Goal: Information Seeking & Learning: Learn about a topic

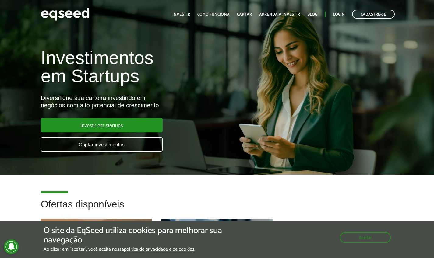
click at [287, 11] on ul "Início Investir Como funciona Captar Aprenda a investir Blog Login Cadastre-se" at bounding box center [283, 14] width 228 height 9
click at [287, 16] on link "Aprenda a investir" at bounding box center [279, 14] width 41 height 4
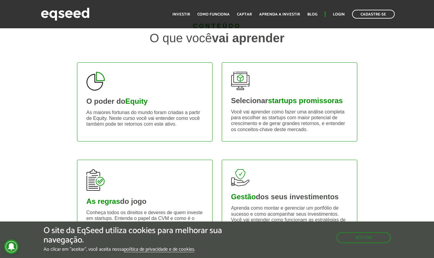
scroll to position [243, 0]
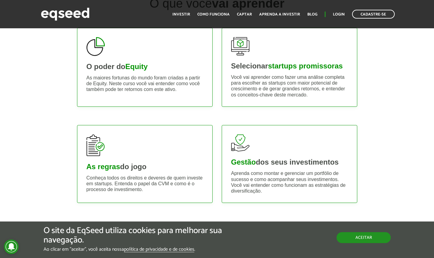
click at [362, 239] on button "Aceitar" at bounding box center [363, 237] width 54 height 11
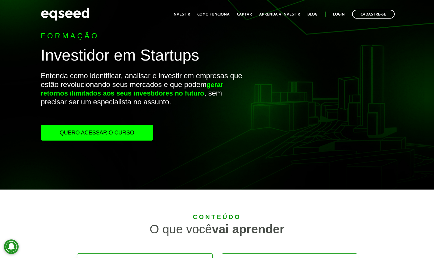
scroll to position [0, 0]
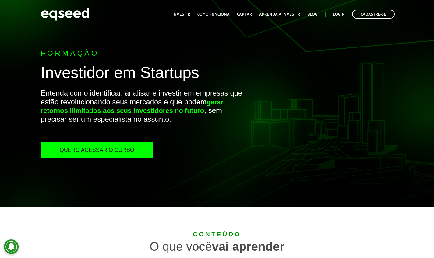
click at [90, 147] on link "Quero acessar o curso" at bounding box center [97, 150] width 112 height 16
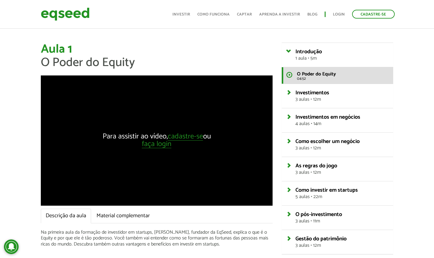
scroll to position [16, 0]
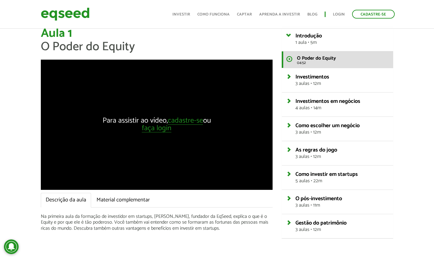
click at [295, 102] on link "Investimentos em negócios 4 aulas • 14m" at bounding box center [341, 105] width 93 height 12
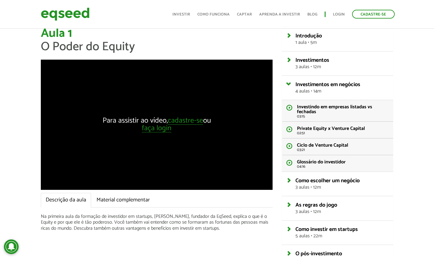
click at [295, 82] on link "Investimentos em negócios 4 aulas • 14m" at bounding box center [341, 88] width 93 height 12
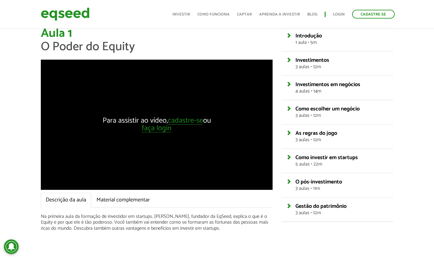
click at [295, 62] on link "Investimentos 3 aulas • 12m" at bounding box center [341, 64] width 93 height 12
